Goal: Information Seeking & Learning: Learn about a topic

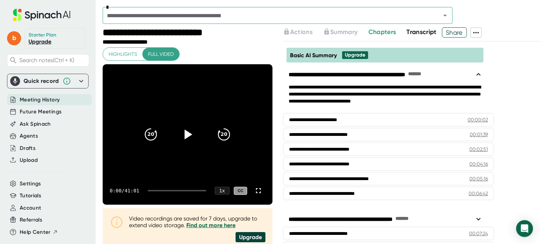
click at [455, 32] on span "Share" at bounding box center [454, 32] width 24 height 12
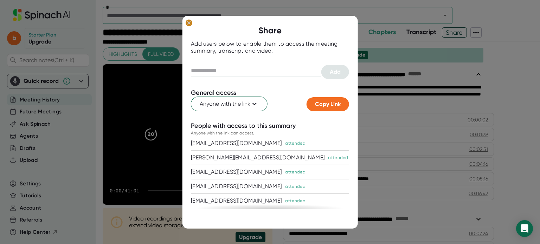
click at [188, 21] on ellipse at bounding box center [189, 22] width 7 height 7
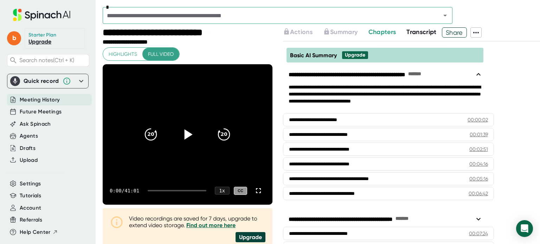
click at [185, 132] on icon at bounding box center [189, 135] width 8 height 10
click at [254, 192] on icon at bounding box center [258, 191] width 8 height 8
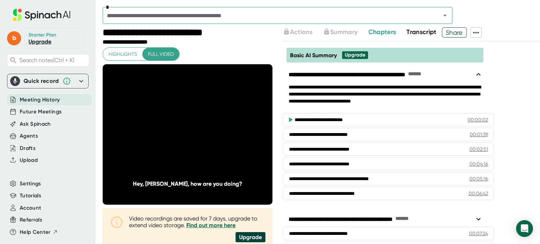
click at [50, 99] on span "Meeting History" at bounding box center [40, 100] width 40 height 8
click at [209, 56] on div "**********" at bounding box center [188, 195] width 170 height 296
drag, startPoint x: 209, startPoint y: 61, endPoint x: 207, endPoint y: 56, distance: 5.4
click at [207, 56] on div "**********" at bounding box center [188, 195] width 170 height 296
click at [479, 35] on icon at bounding box center [476, 32] width 8 height 8
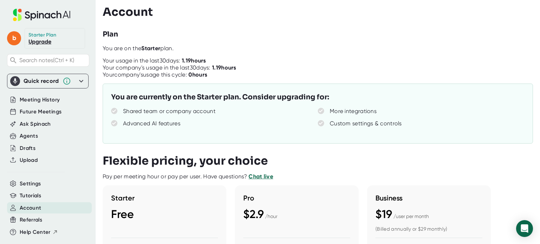
click at [49, 34] on div "Starter Plan" at bounding box center [42, 35] width 28 height 6
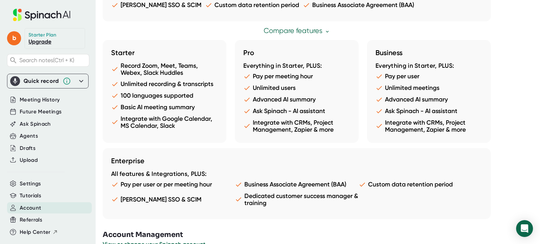
scroll to position [419, 0]
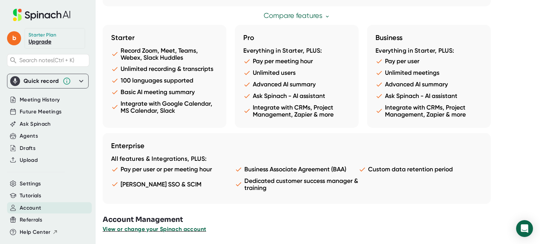
click at [150, 229] on span "View or change your Spinach account" at bounding box center [154, 229] width 103 height 7
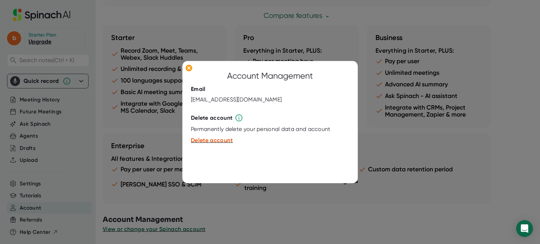
click at [514, 135] on div at bounding box center [270, 122] width 540 height 244
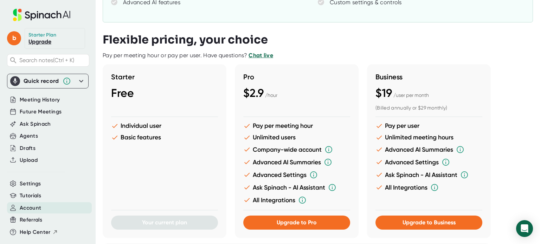
scroll to position [70, 0]
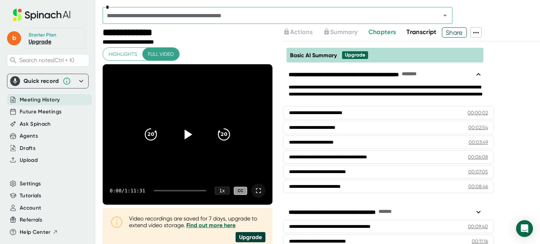
click at [254, 191] on icon at bounding box center [258, 191] width 8 height 8
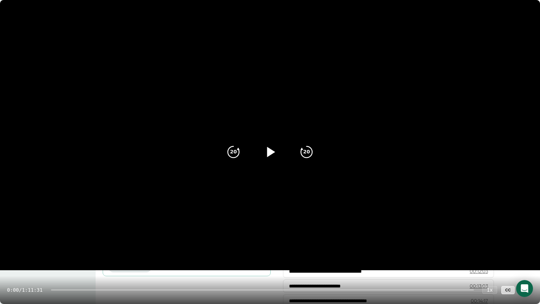
click at [270, 151] on icon at bounding box center [271, 152] width 8 height 10
click at [426, 37] on video at bounding box center [270, 135] width 540 height 270
